Goal: Book appointment/travel/reservation

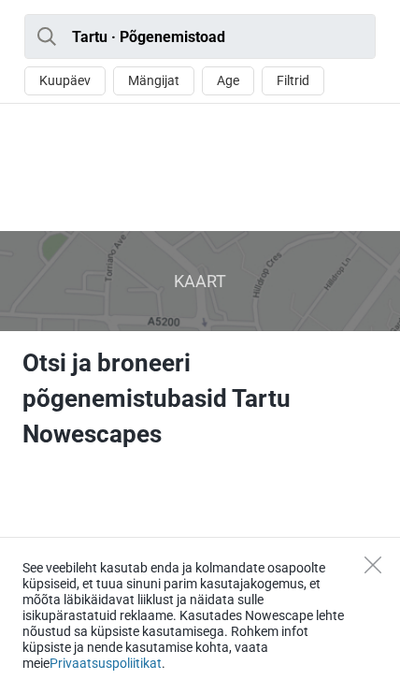
scroll to position [128, 0]
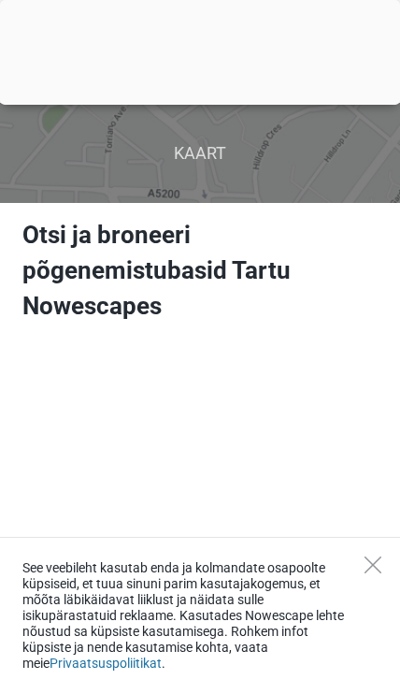
click at [367, 565] on icon "Close" at bounding box center [373, 564] width 17 height 17
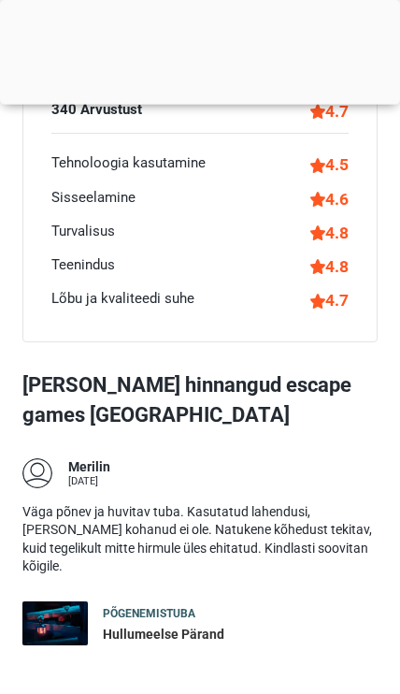
scroll to position [3034, 0]
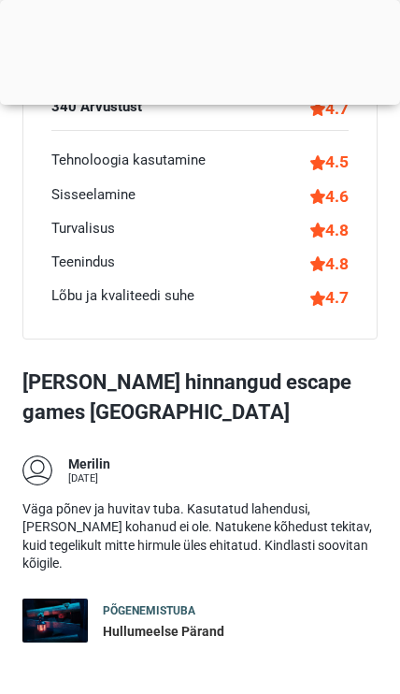
click at [211, 623] on div "Hullumeelse Pärand" at bounding box center [164, 632] width 122 height 19
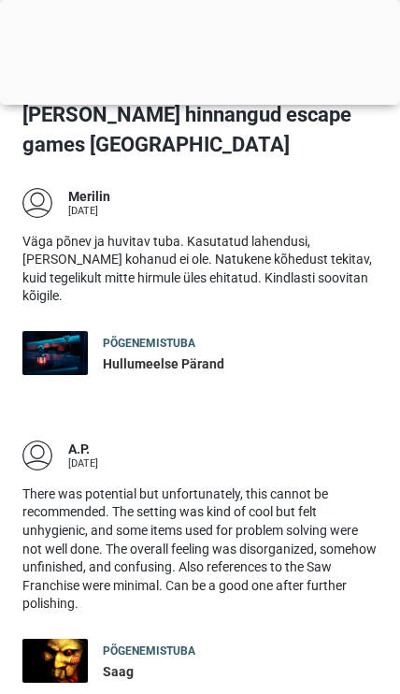
scroll to position [3321, 0]
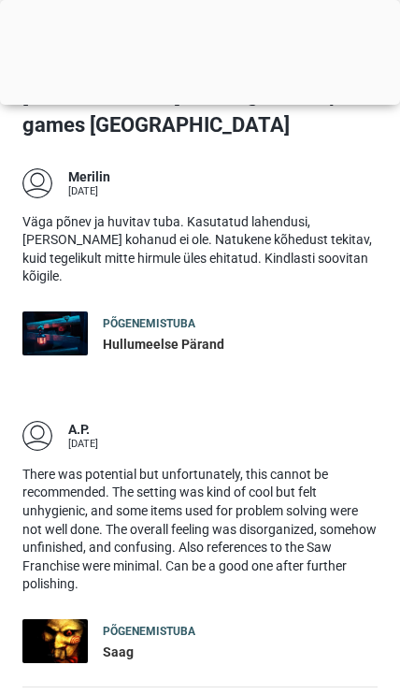
click at [199, 311] on div "Põgenemistuba Hullumeelse Pärand" at bounding box center [164, 333] width 122 height 44
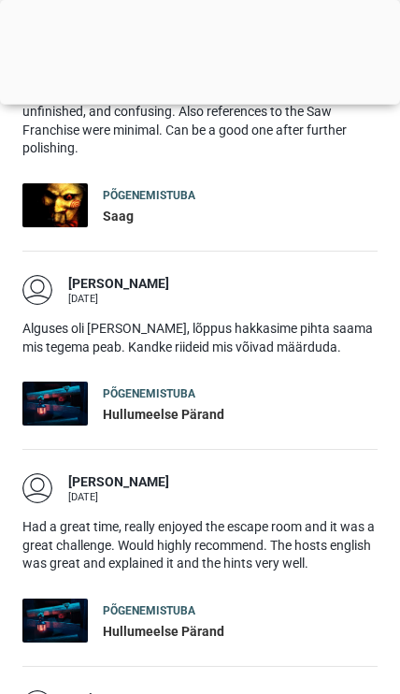
scroll to position [3875, 0]
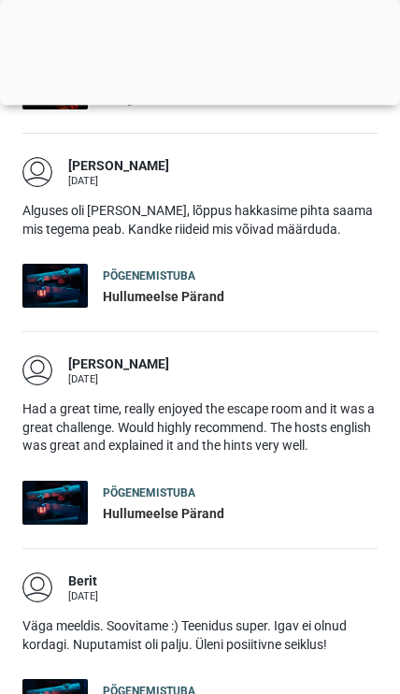
click at [130, 481] on div "Põgenemistuba Hullumeelse Pärand" at bounding box center [164, 503] width 122 height 44
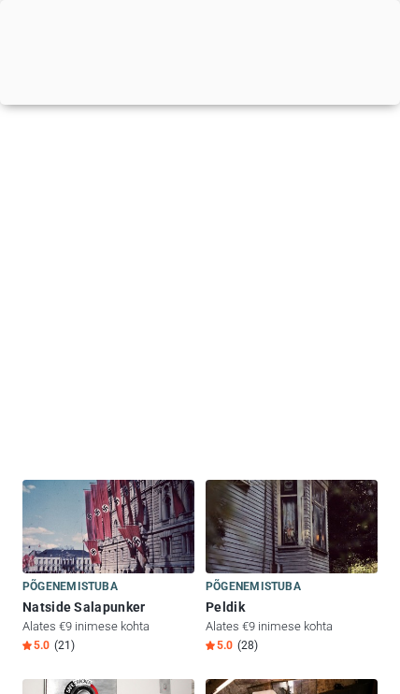
scroll to position [0, 0]
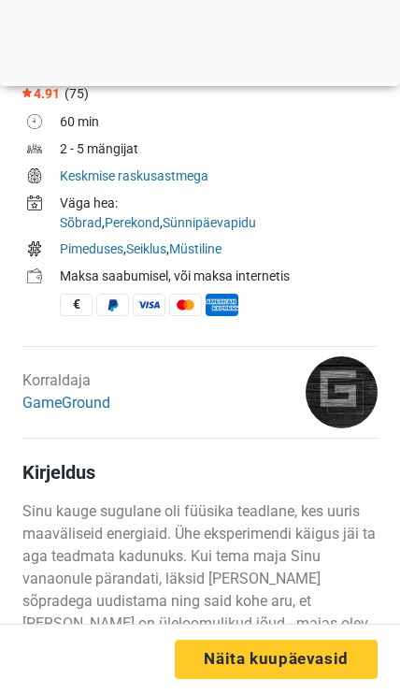
scroll to position [434, 0]
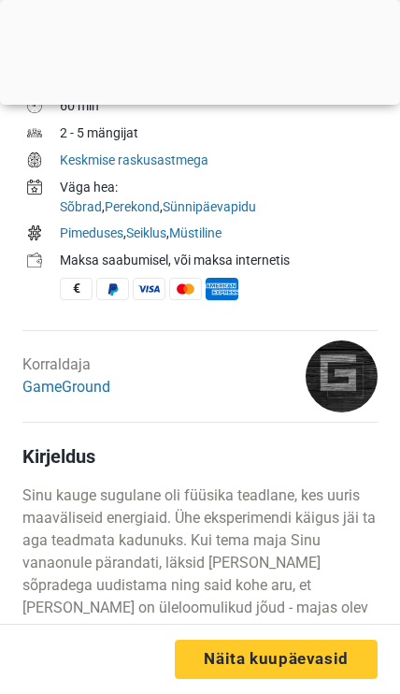
click at [297, 679] on button "Näita kuupäevasid" at bounding box center [276, 659] width 203 height 39
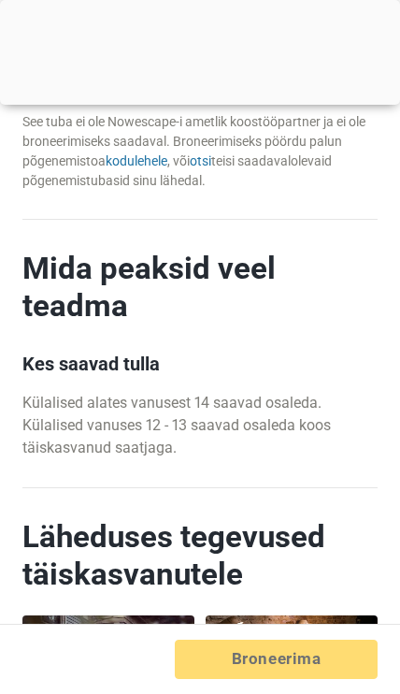
scroll to position [4503, 0]
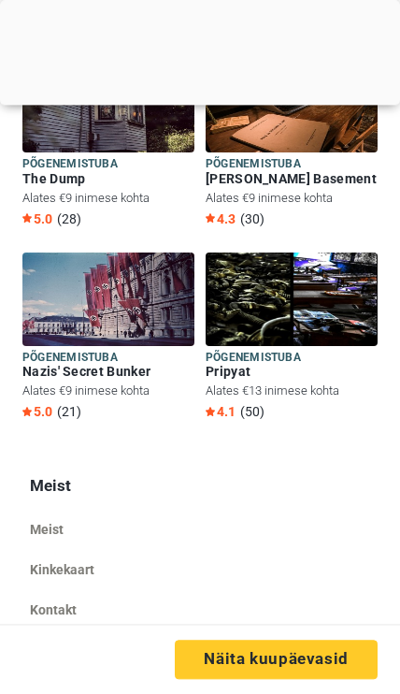
click at [306, 679] on button "Näita kuupäevasid" at bounding box center [276, 659] width 203 height 39
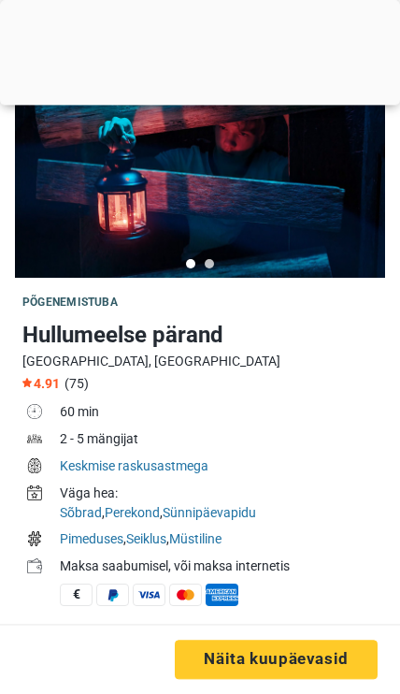
scroll to position [0, 0]
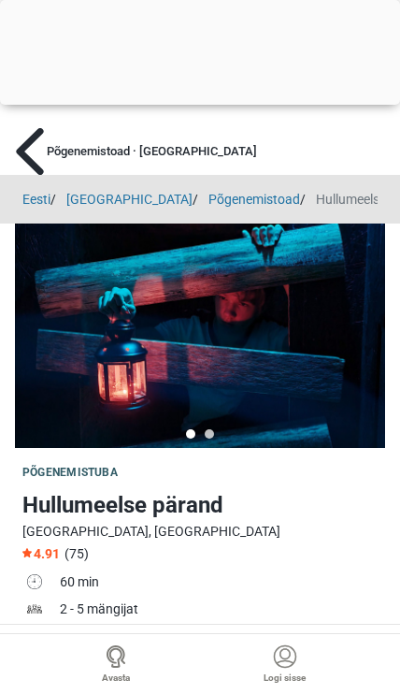
click at [156, 497] on h1 "Hullumeelse pärand" at bounding box center [199, 505] width 355 height 34
click at [104, 476] on span "Põgenemistuba" at bounding box center [69, 472] width 95 height 13
click at [119, 493] on h1 "Hullumeelse pärand" at bounding box center [199, 505] width 355 height 34
click at [121, 498] on h1 "Hullumeelse pärand" at bounding box center [199, 505] width 355 height 34
click at [138, 500] on h1 "Hullumeelse pärand" at bounding box center [199, 505] width 355 height 34
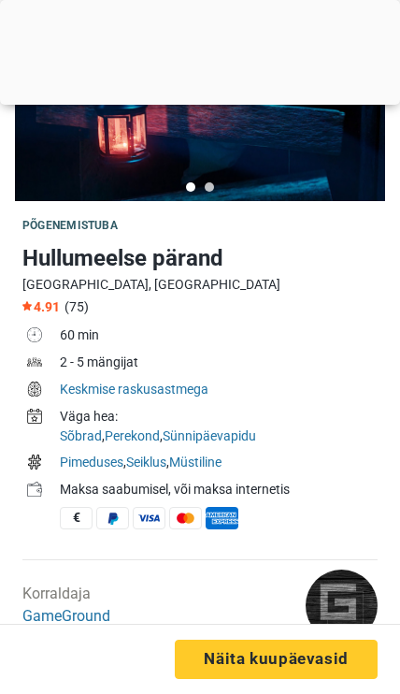
scroll to position [247, 0]
click at [137, 510] on span at bounding box center [149, 518] width 33 height 22
click at [236, 516] on span at bounding box center [222, 518] width 33 height 22
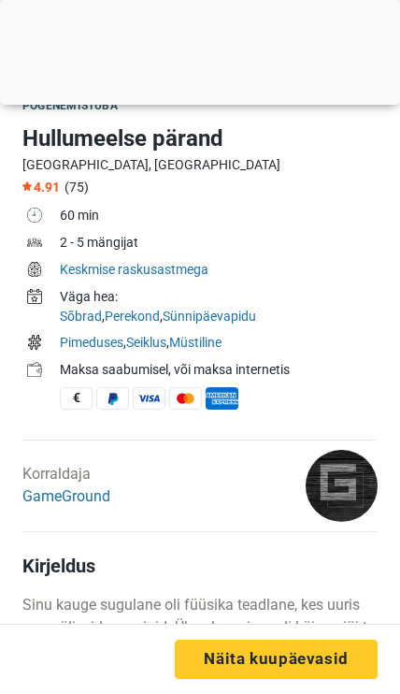
scroll to position [362, 0]
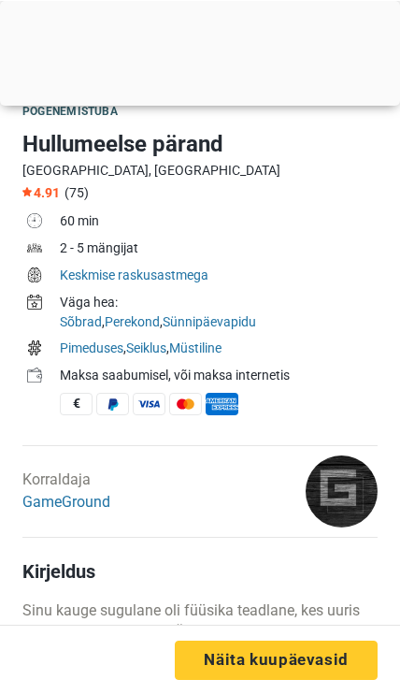
click at [80, 507] on link "GameGround" at bounding box center [66, 501] width 88 height 18
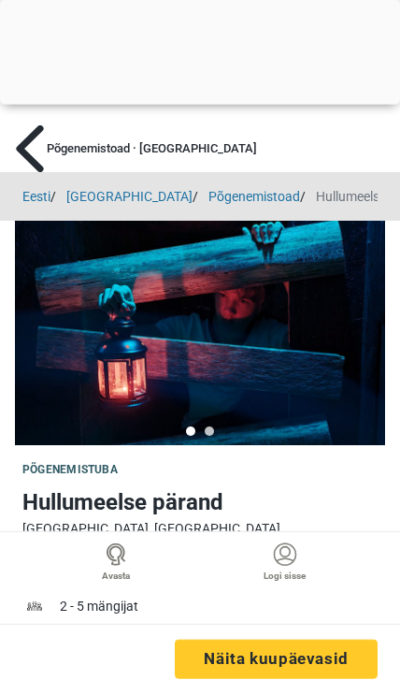
scroll to position [0, 0]
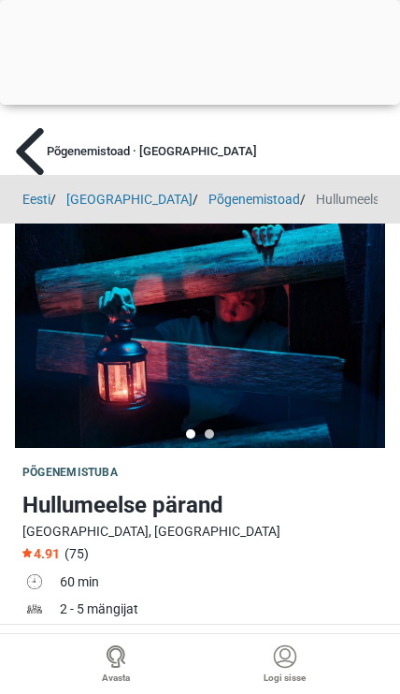
click at [209, 199] on link "Põgenemistoad" at bounding box center [255, 199] width 92 height 15
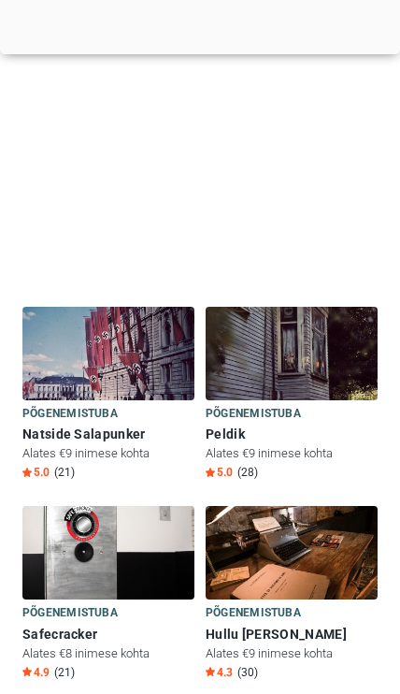
scroll to position [477, 0]
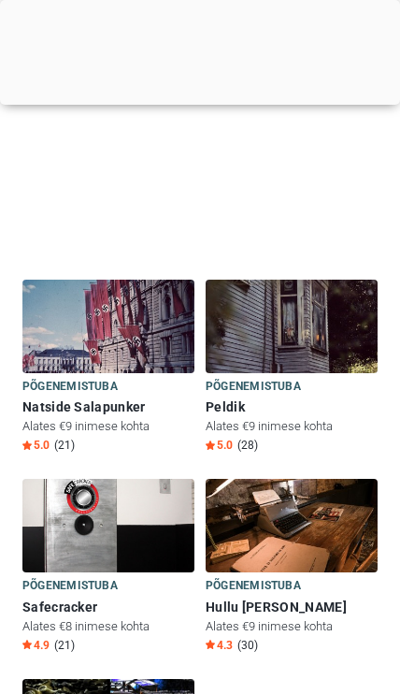
click at [113, 409] on h6 "Natside Salapunker" at bounding box center [108, 406] width 172 height 19
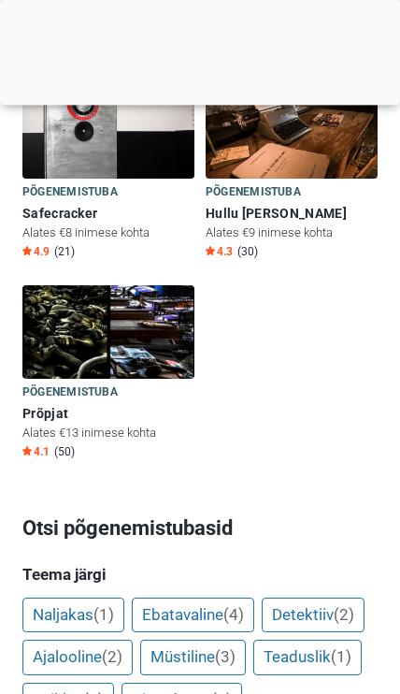
scroll to position [989, 0]
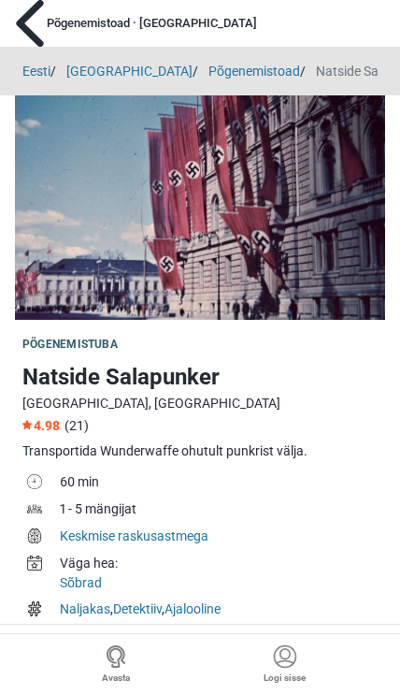
scroll to position [128, 0]
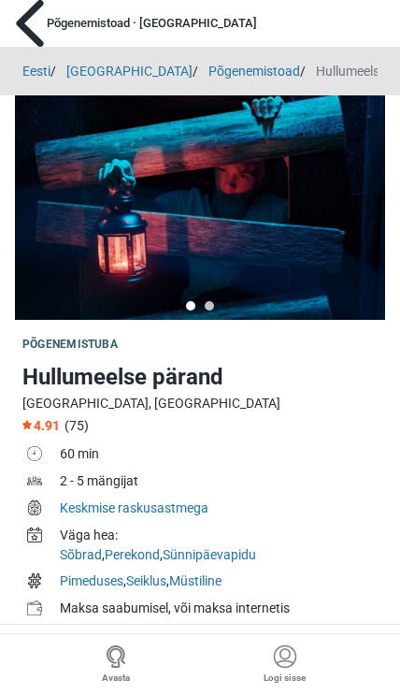
scroll to position [128, 0]
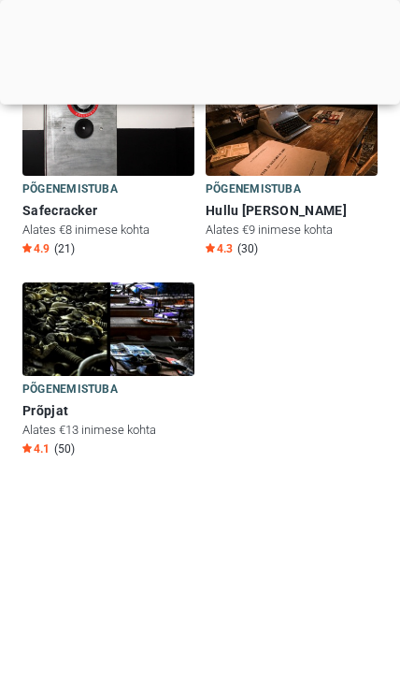
scroll to position [1277, 0]
